Goal: Information Seeking & Learning: Learn about a topic

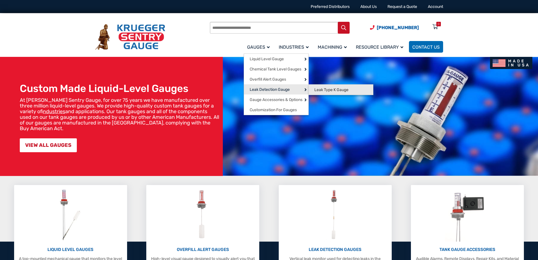
click at [332, 88] on span "Leak Type K Gauge" at bounding box center [332, 89] width 34 height 5
